Goal: Contribute content

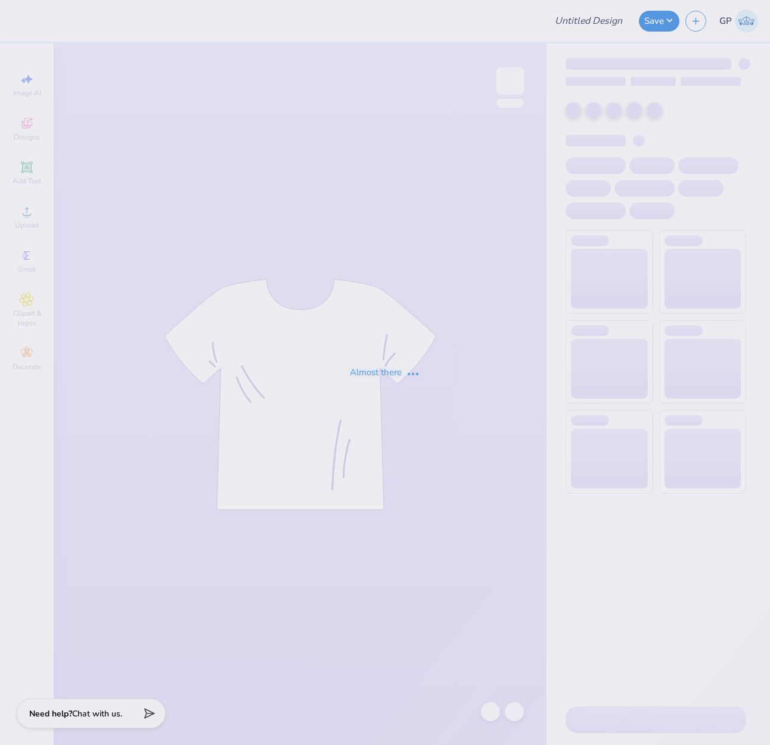
type input "MENS SOCCER CLUB"
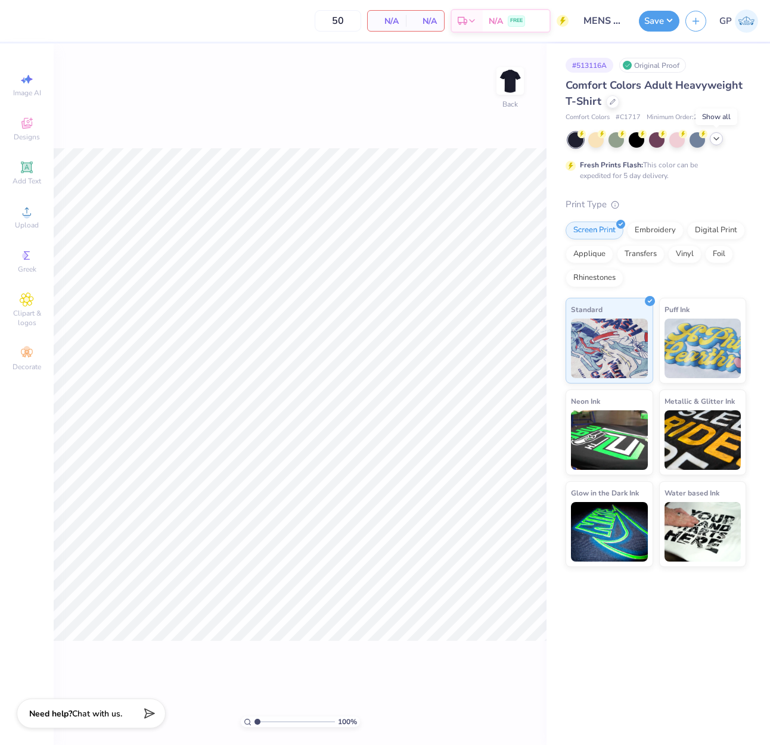
click at [713, 143] on icon at bounding box center [716, 139] width 10 height 10
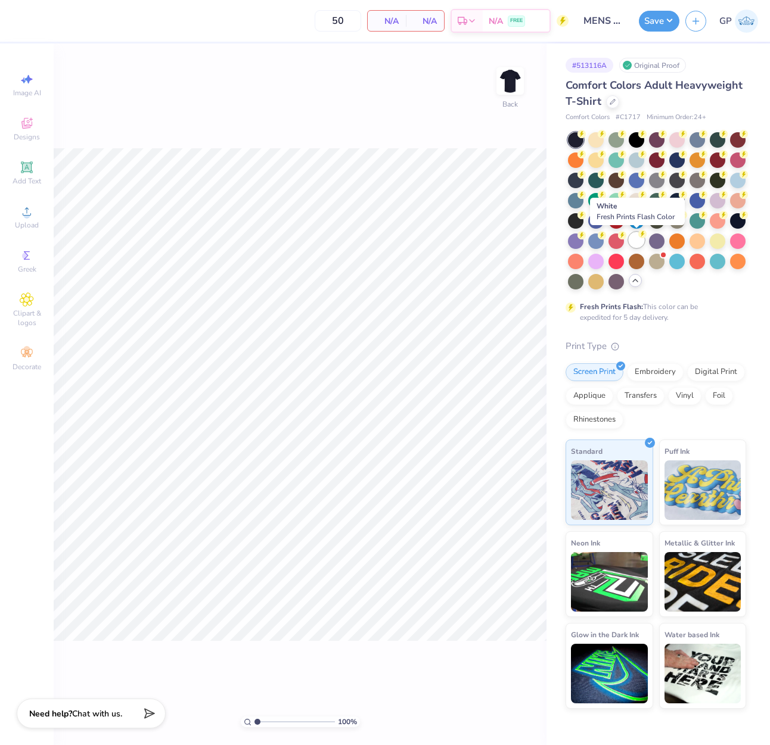
click at [634, 247] on div at bounding box center [635, 239] width 15 height 15
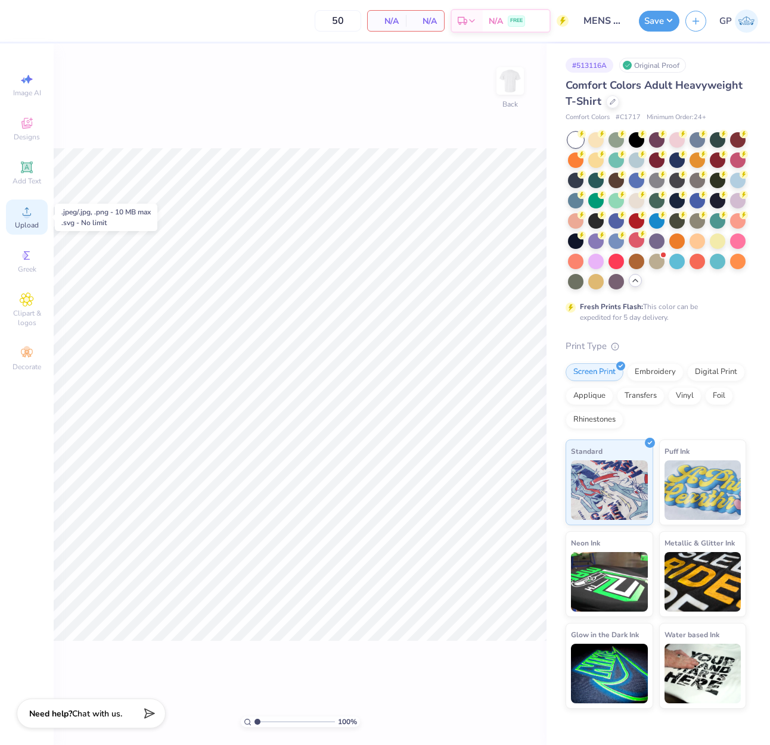
click at [21, 218] on div "Upload" at bounding box center [27, 217] width 42 height 35
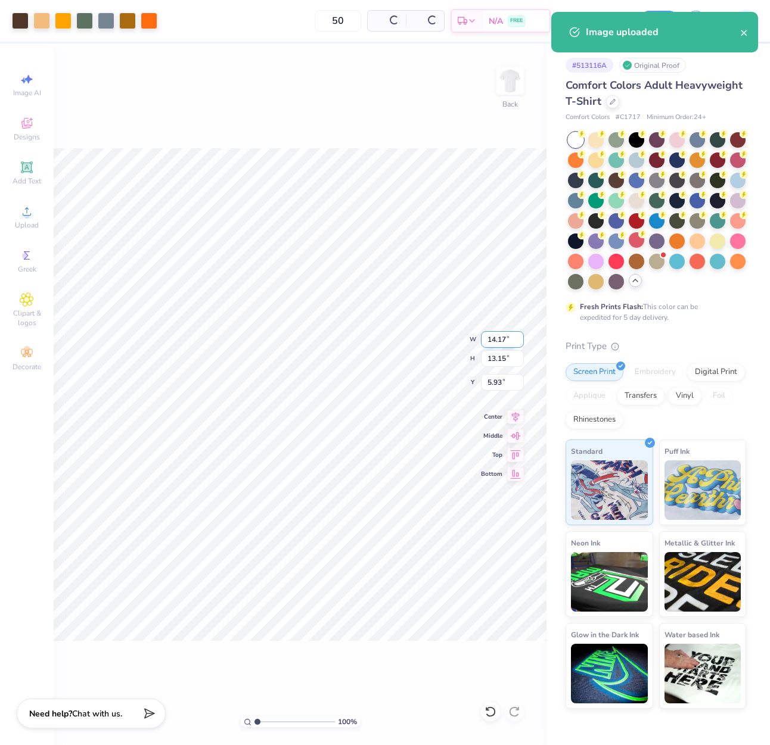
click at [492, 339] on input "14.17" at bounding box center [502, 339] width 43 height 17
type input "12.00"
type input "11.13"
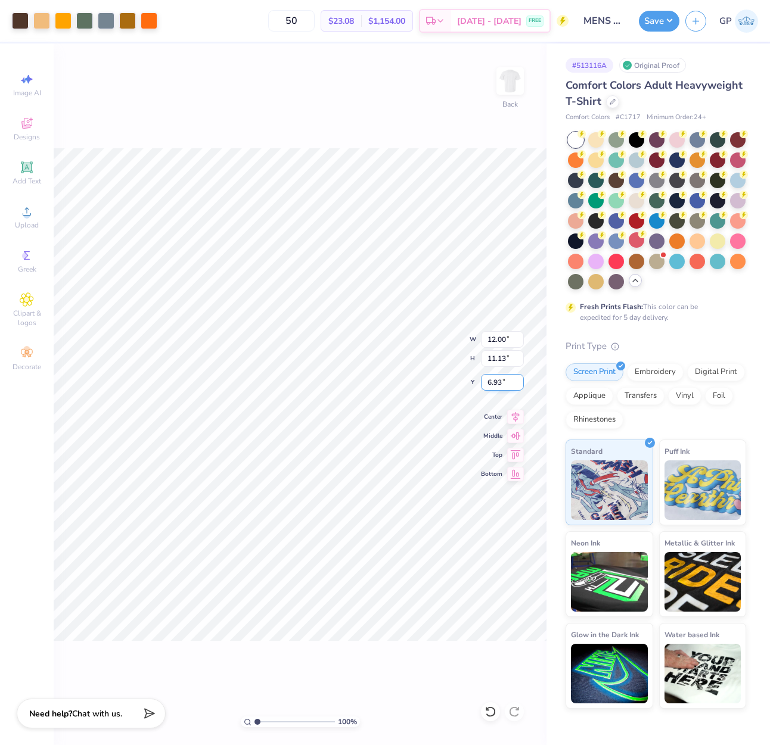
click at [500, 375] on input "6.93" at bounding box center [502, 382] width 43 height 17
type input "3.00"
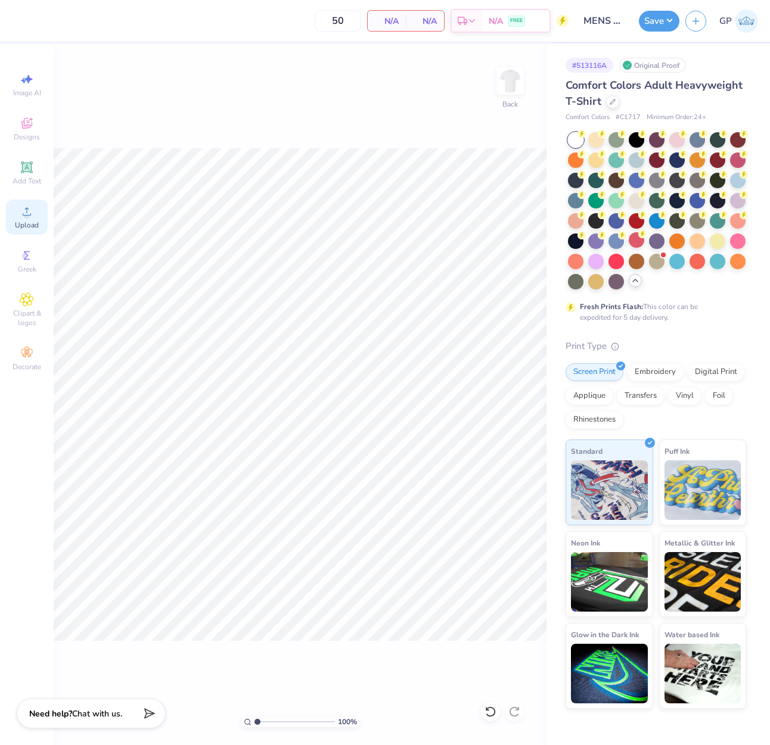
click at [27, 216] on circle at bounding box center [26, 215] width 7 height 7
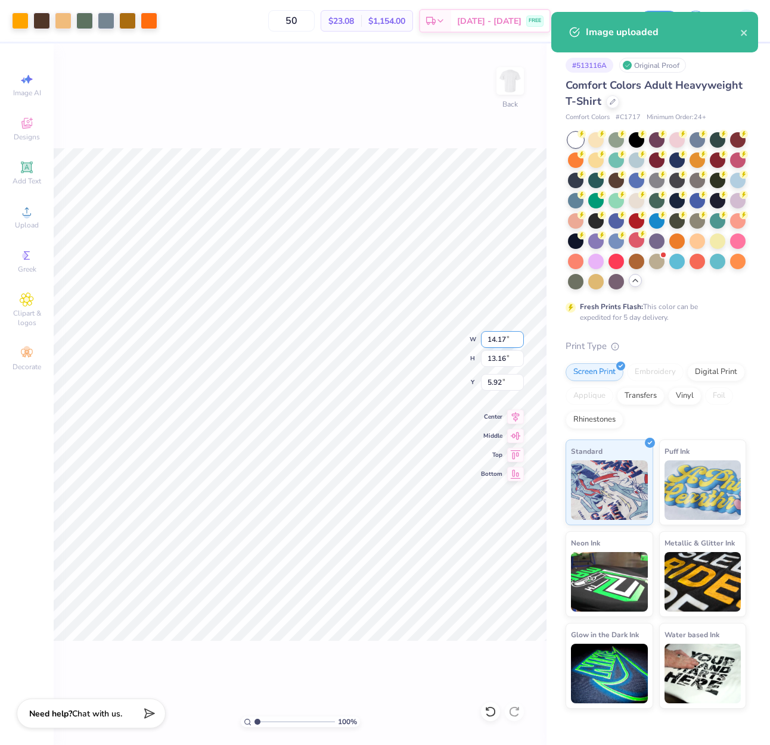
click at [492, 344] on input "14.17" at bounding box center [502, 339] width 43 height 17
type input "12.00"
type input "11.14"
click at [499, 385] on input "6.93" at bounding box center [502, 382] width 43 height 17
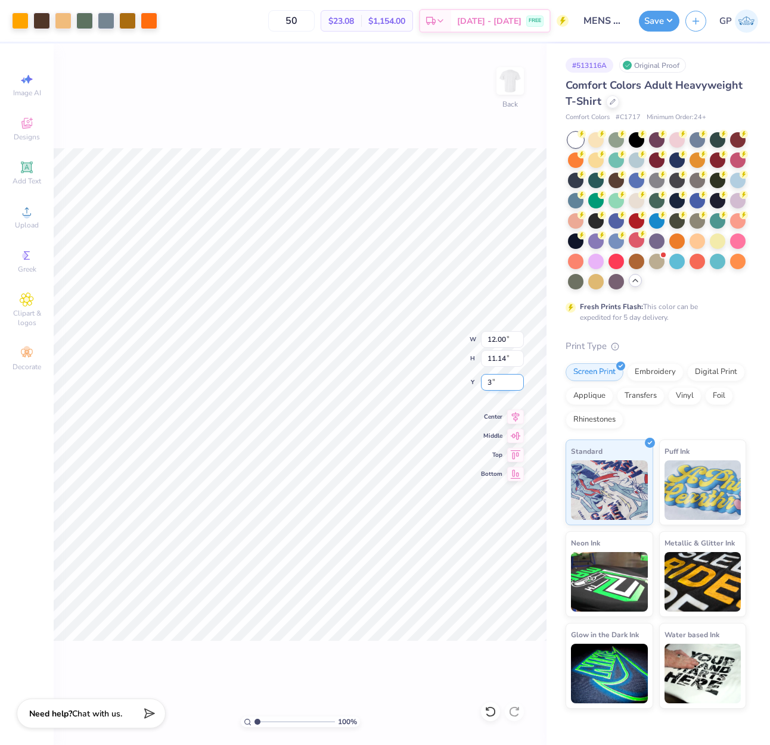
type input "3.00"
click at [656, 24] on button "Save" at bounding box center [659, 19] width 41 height 21
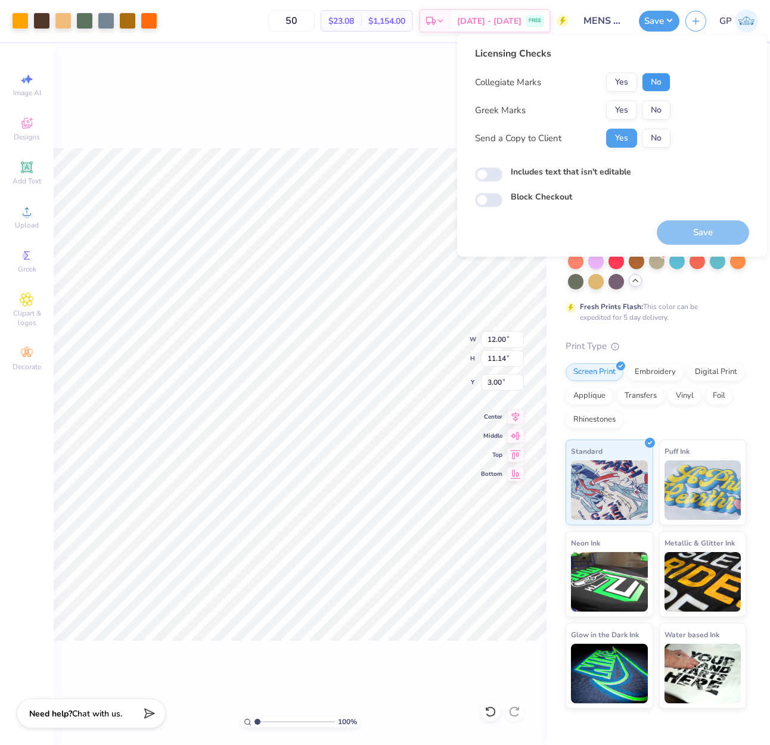
click at [652, 79] on button "No" at bounding box center [656, 82] width 29 height 19
click at [652, 99] on div "Collegiate Marks Yes No Greek Marks Yes No Send a Copy to Client Yes No" at bounding box center [572, 110] width 195 height 75
click at [650, 107] on button "No" at bounding box center [656, 110] width 29 height 19
click at [495, 175] on input "Includes text that isn't editable" at bounding box center [488, 174] width 27 height 14
checkbox input "true"
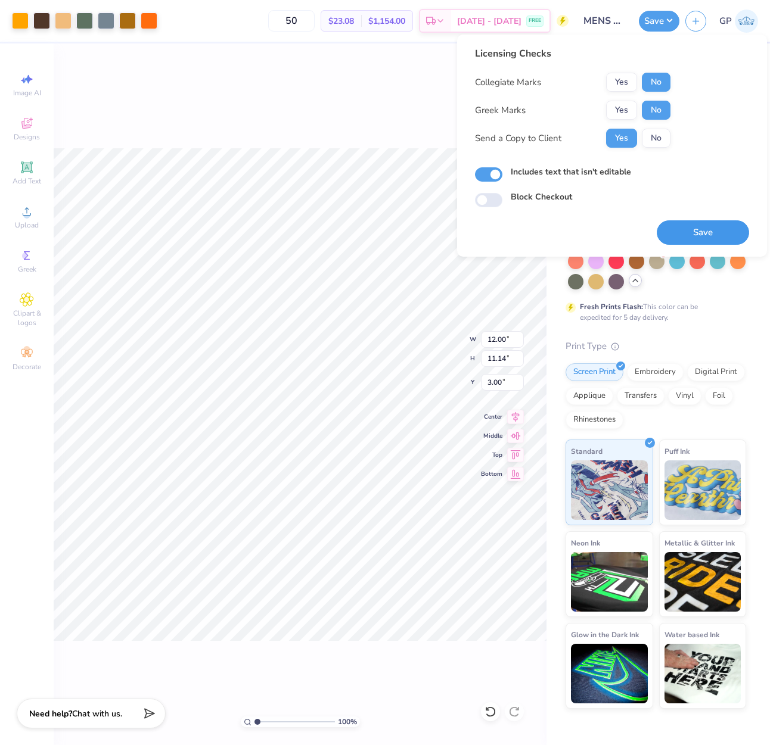
click at [687, 225] on button "Save" at bounding box center [702, 232] width 92 height 24
